Goal: Task Accomplishment & Management: Manage account settings

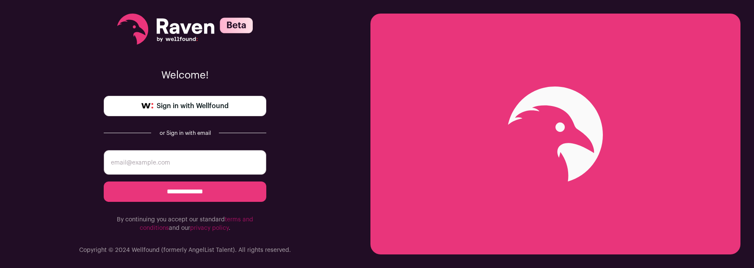
click at [205, 166] on input "email" at bounding box center [185, 162] width 163 height 25
type input "mrangelcruz@gmail.com"
click at [186, 192] on input "**********" at bounding box center [185, 191] width 163 height 20
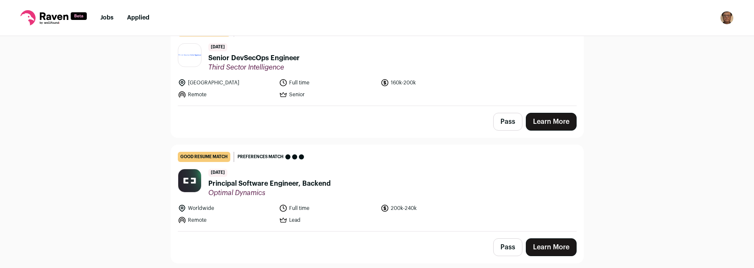
scroll to position [203, 0]
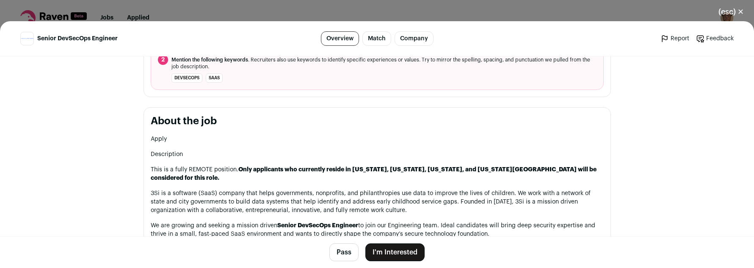
scroll to position [407, 0]
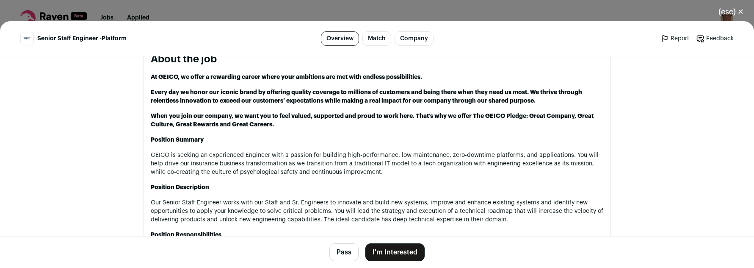
scroll to position [457, 0]
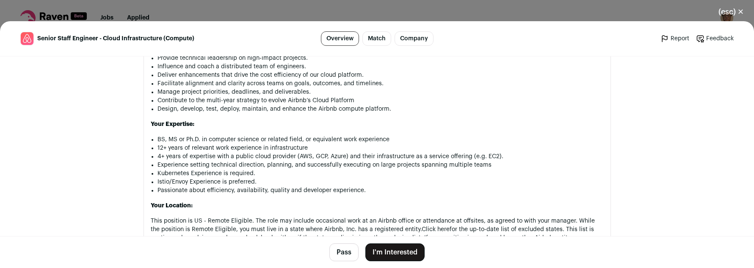
scroll to position [661, 0]
